Goal: Task Accomplishment & Management: Complete application form

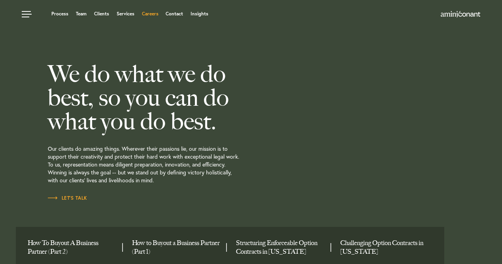
click at [156, 16] on link "Careers" at bounding box center [150, 13] width 17 height 5
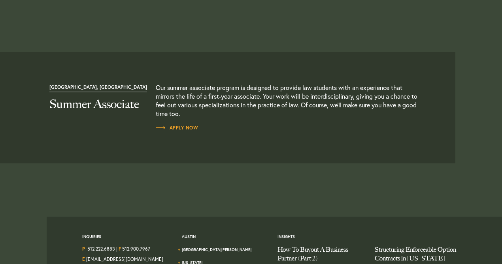
scroll to position [890, 0]
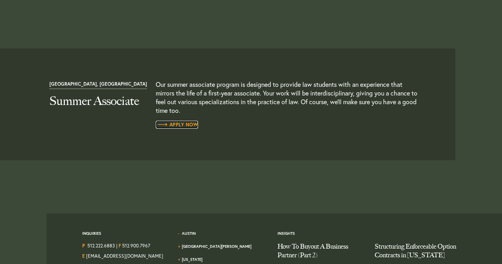
click at [193, 124] on span "Apply Now" at bounding box center [177, 124] width 43 height 5
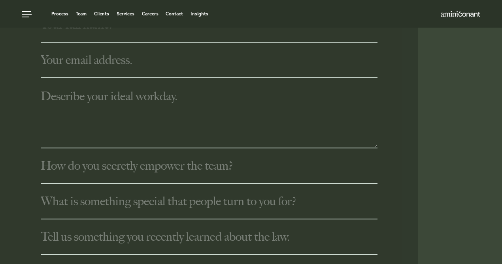
scroll to position [252, 0]
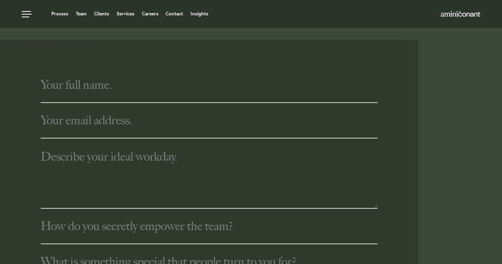
click at [167, 86] on input "text" at bounding box center [209, 86] width 336 height 36
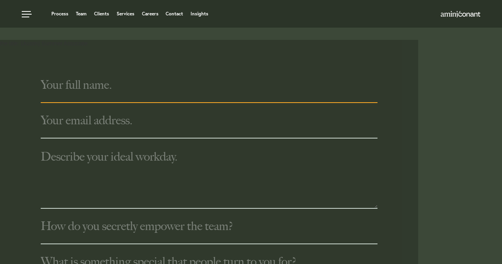
type input "[PERSON_NAME]"
click at [97, 120] on input "text" at bounding box center [209, 121] width 336 height 36
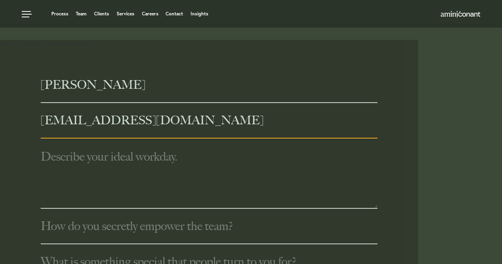
type input "[EMAIL_ADDRESS][DOMAIN_NAME]"
click at [77, 165] on textarea at bounding box center [209, 174] width 336 height 70
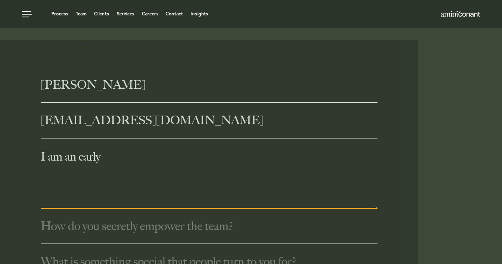
click at [119, 162] on textarea "I am an early" at bounding box center [209, 174] width 336 height 70
type textarea "I"
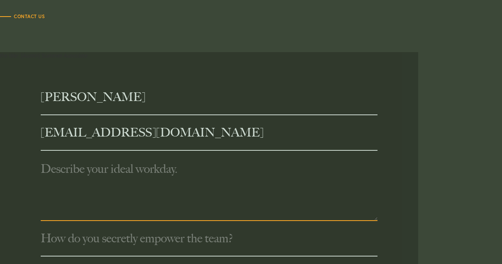
scroll to position [239, 0]
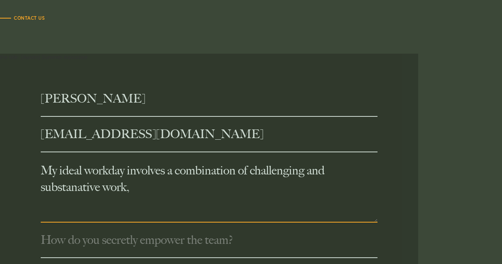
click at [78, 191] on textarea "My ideal workday involves a combination of challenging and substanative work," at bounding box center [209, 187] width 336 height 70
click at [139, 186] on textarea "My ideal workday involves a combination of challenging and substantive work," at bounding box center [209, 187] width 336 height 70
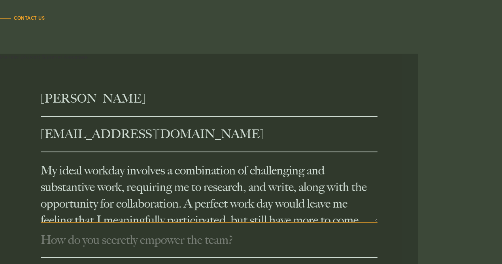
scroll to position [33, 0]
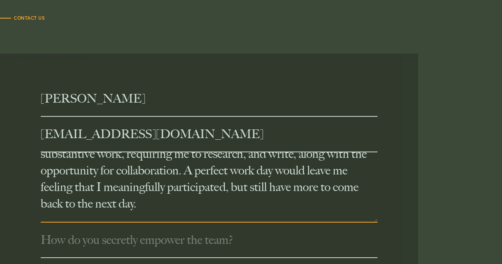
click at [227, 188] on textarea "My ideal workday involves a combination of challenging and substantive work, re…" at bounding box center [209, 187] width 336 height 70
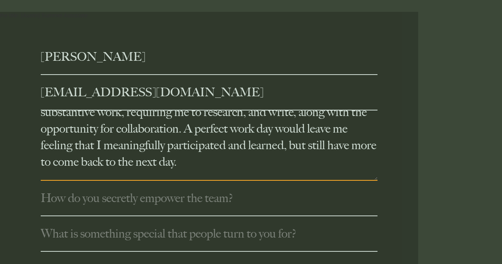
scroll to position [289, 0]
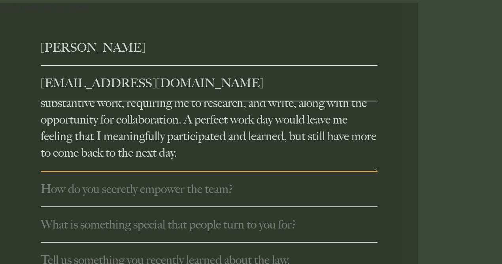
type textarea "My ideal workday involves a combination of challenging and substantive work, re…"
click at [209, 203] on input "text" at bounding box center [209, 190] width 336 height 36
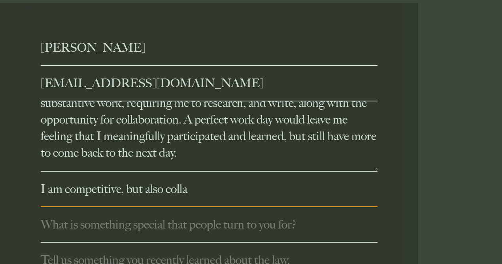
click at [68, 190] on input "I am competitive, but also colla" at bounding box center [209, 190] width 336 height 36
click at [242, 189] on input "I am uniquely competitive, but also colla" at bounding box center [209, 190] width 336 height 36
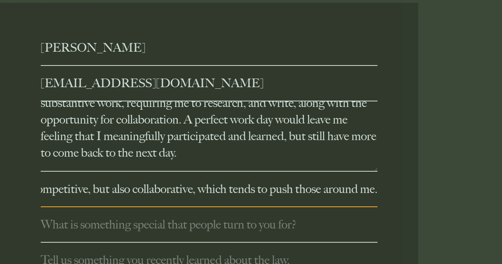
scroll to position [0, 80]
type input "I am uniquely competitive, but also collaborative, which tends to push those ar…"
click at [138, 232] on input "text" at bounding box center [209, 225] width 336 height 36
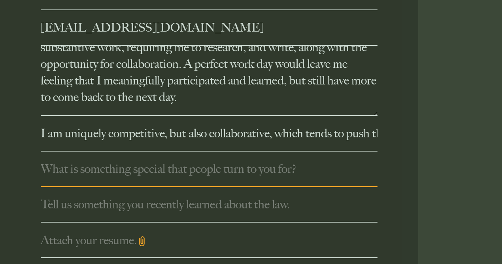
scroll to position [349, 0]
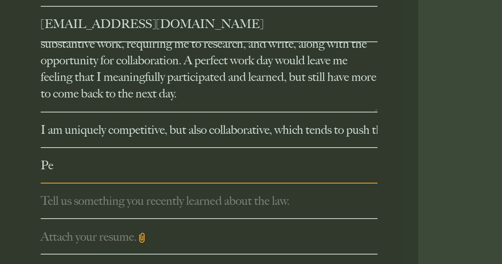
type input "P"
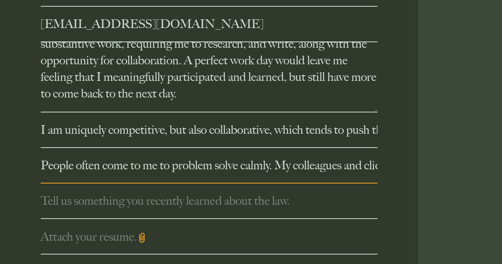
scroll to position [0, 166]
drag, startPoint x: 290, startPoint y: 169, endPoint x: 537, endPoint y: 169, distance: 246.8
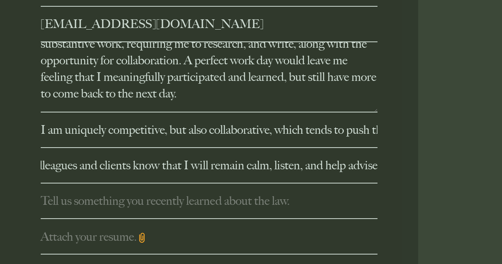
scroll to position [0, 0]
drag, startPoint x: 316, startPoint y: 169, endPoint x: 537, endPoint y: 166, distance: 221.2
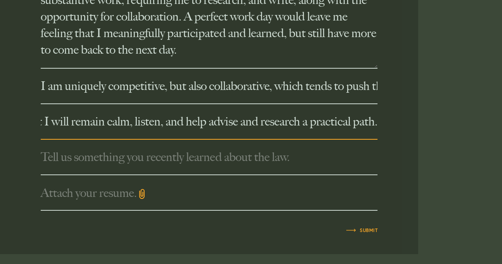
scroll to position [399, 0]
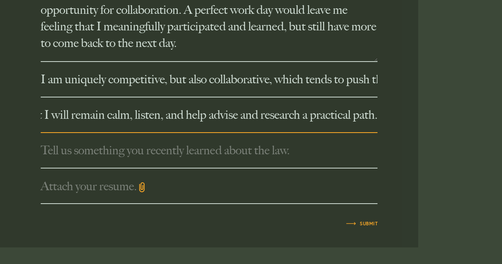
type input "People often come to me to problem solve calmly. My colleagues and clients know…"
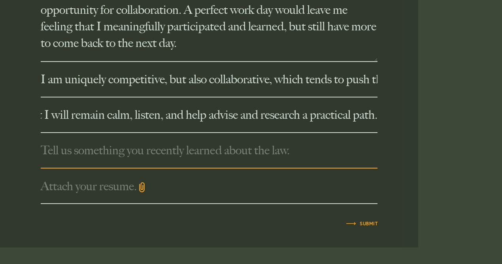
scroll to position [0, 0]
click at [251, 150] on input "text" at bounding box center [209, 151] width 336 height 36
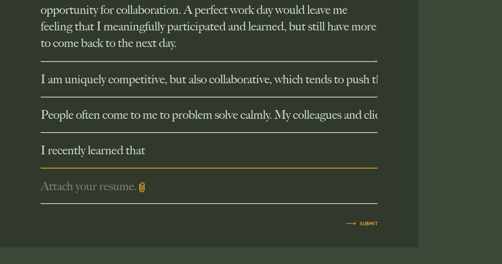
type input "I recently learned that"
click at [209, 163] on input "I recently learned that" at bounding box center [209, 151] width 336 height 36
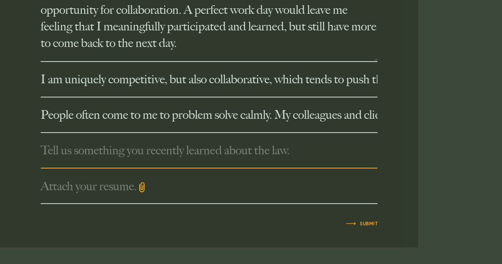
type input "T"
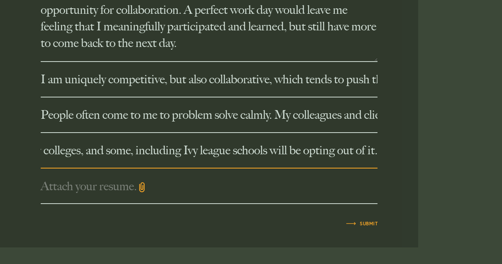
scroll to position [0, 273]
type input "I recently learned that the NIL settlement is optional for colleges, and some, …"
click at [143, 187] on img at bounding box center [142, 187] width 10 height 10
click at [0, 0] on input "Attach your resume." at bounding box center [0, 0] width 0 height 0
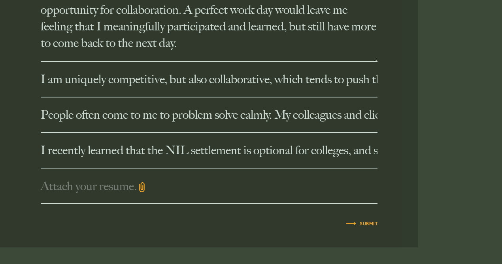
click at [146, 190] on img at bounding box center [142, 187] width 10 height 10
click at [0, 0] on input "Attach your resume." at bounding box center [0, 0] width 0 height 0
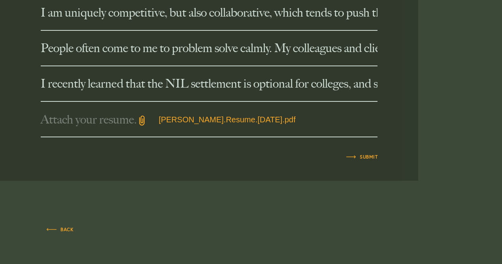
scroll to position [469, 0]
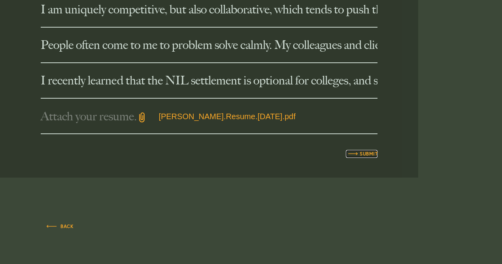
click at [372, 156] on span "Submit" at bounding box center [362, 154] width 32 height 5
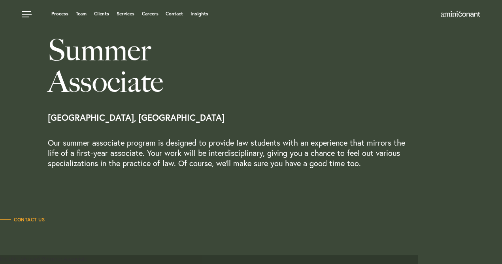
scroll to position [0, 0]
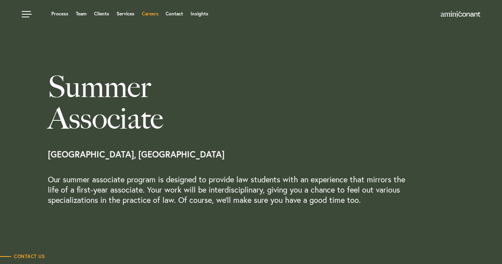
click at [143, 11] on link "Careers" at bounding box center [150, 13] width 17 height 5
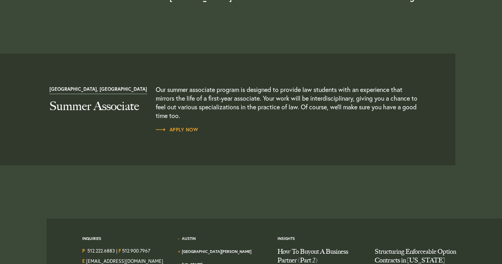
scroll to position [947, 0]
